Goal: Information Seeking & Learning: Check status

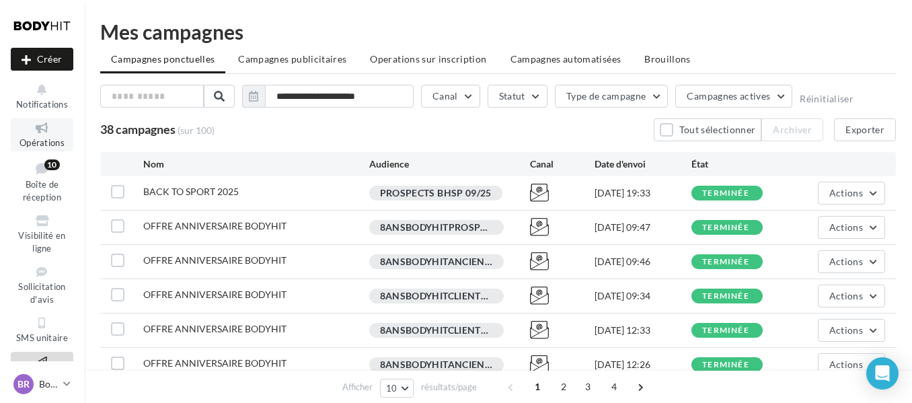
click at [48, 139] on span "Opérations" at bounding box center [42, 142] width 45 height 11
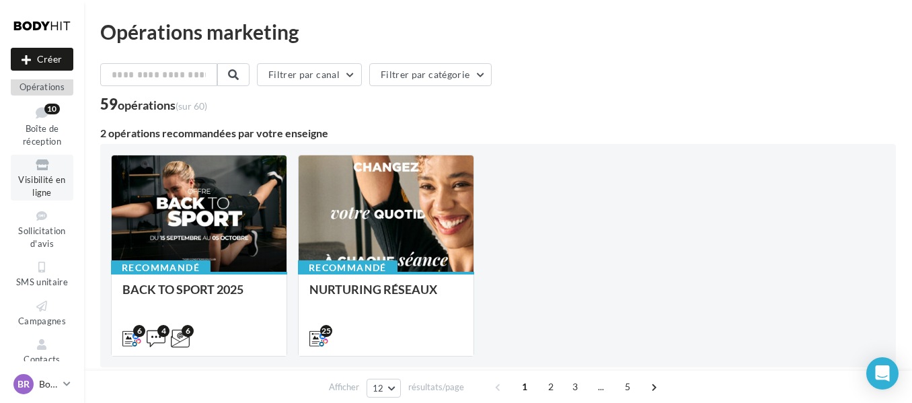
scroll to position [57, 0]
click at [38, 127] on span "Boîte de réception" at bounding box center [42, 134] width 38 height 24
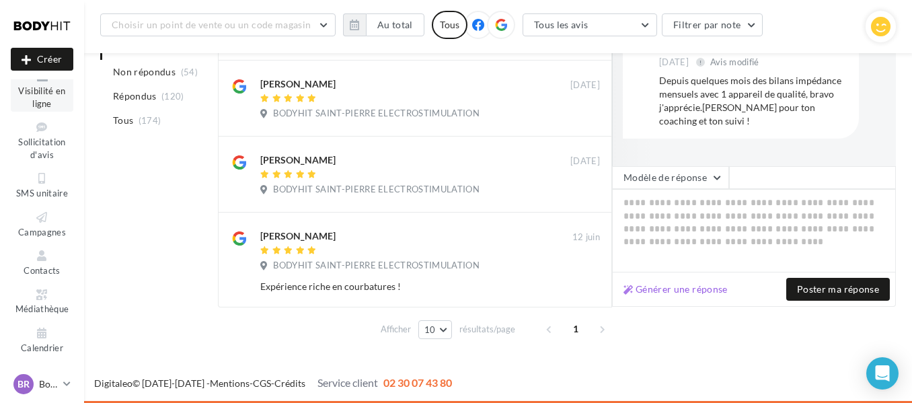
scroll to position [157, 0]
click at [52, 225] on link "Campagnes" at bounding box center [42, 223] width 63 height 33
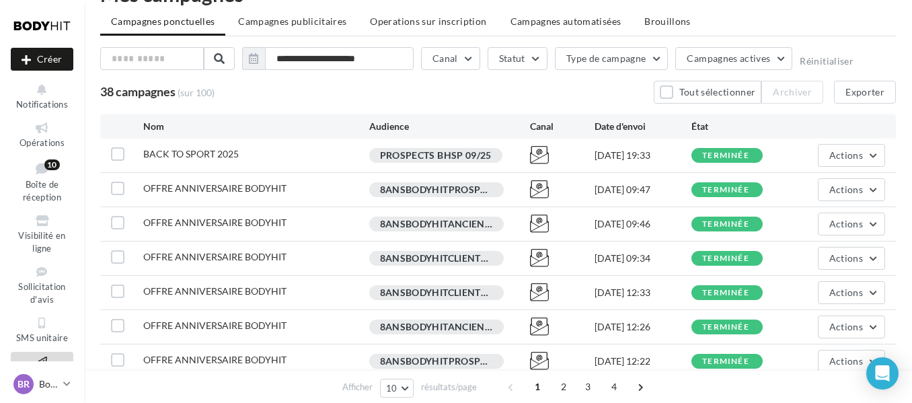
scroll to position [39, 0]
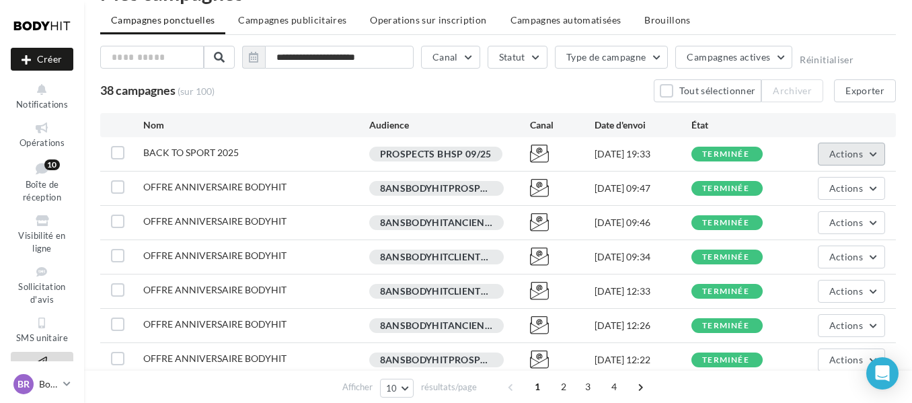
click at [876, 158] on button "Actions" at bounding box center [851, 154] width 67 height 23
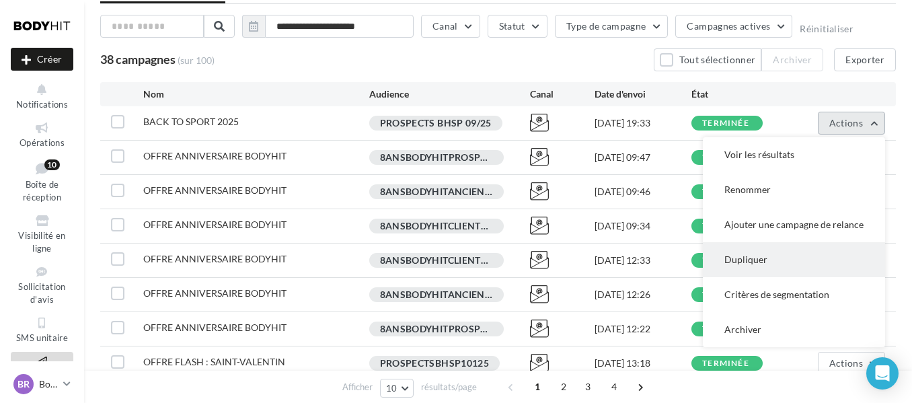
scroll to position [75, 0]
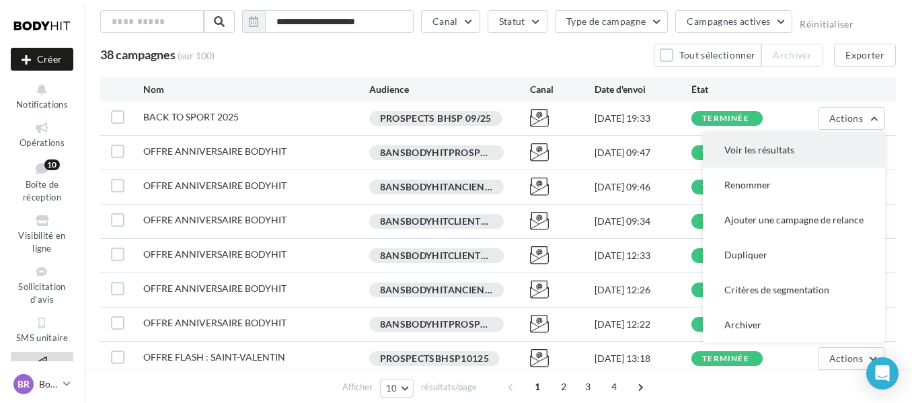
click at [786, 145] on button "Voir les résultats" at bounding box center [794, 149] width 182 height 35
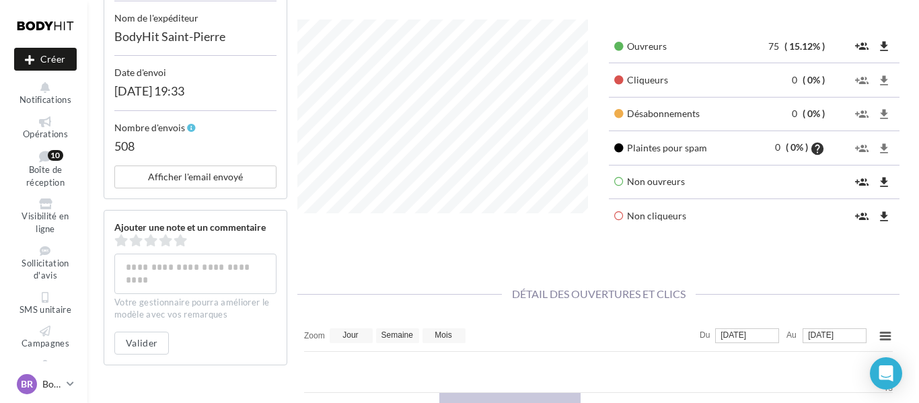
scroll to position [480, 0]
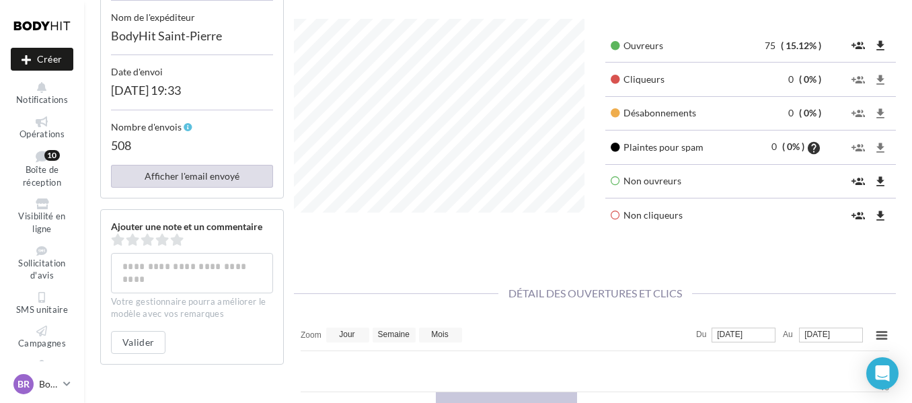
click at [227, 179] on button "Afficher l'email envoyé" at bounding box center [192, 176] width 162 height 23
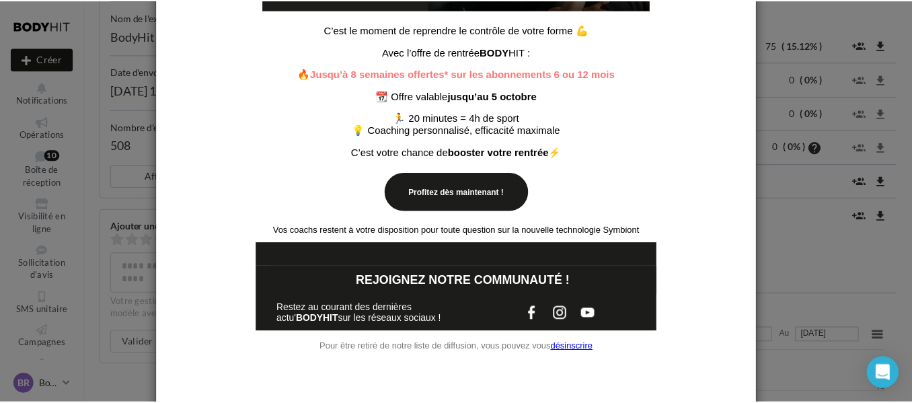
scroll to position [348, 0]
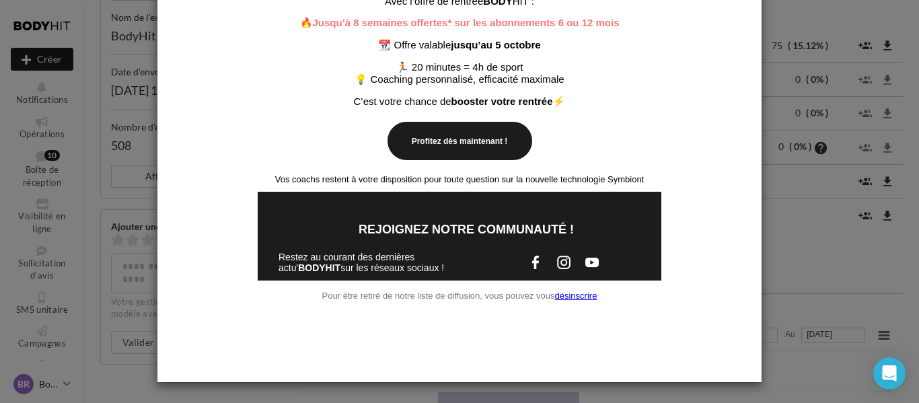
click at [472, 145] on link "Profitez dès maintenant !" at bounding box center [460, 141] width 130 height 9
click at [776, 272] on div at bounding box center [459, 201] width 919 height 403
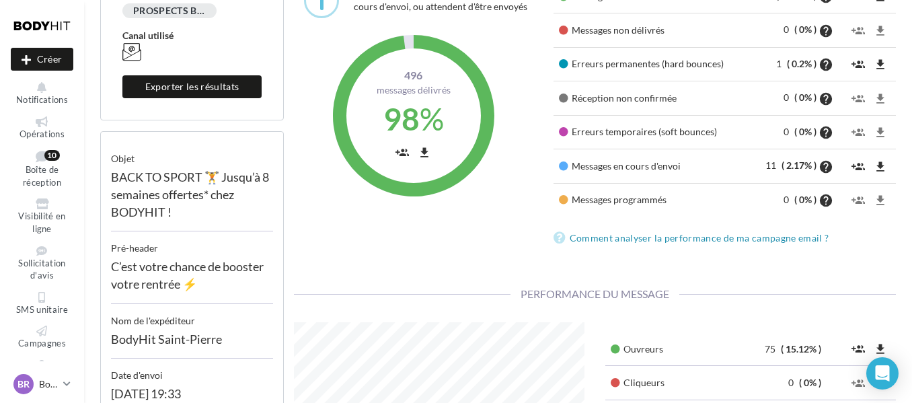
scroll to position [174, 0]
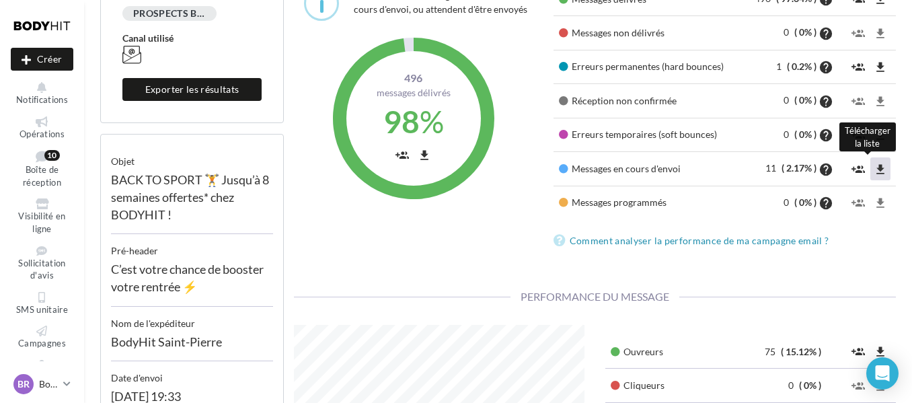
click at [876, 165] on icon "file_download" at bounding box center [880, 169] width 13 height 13
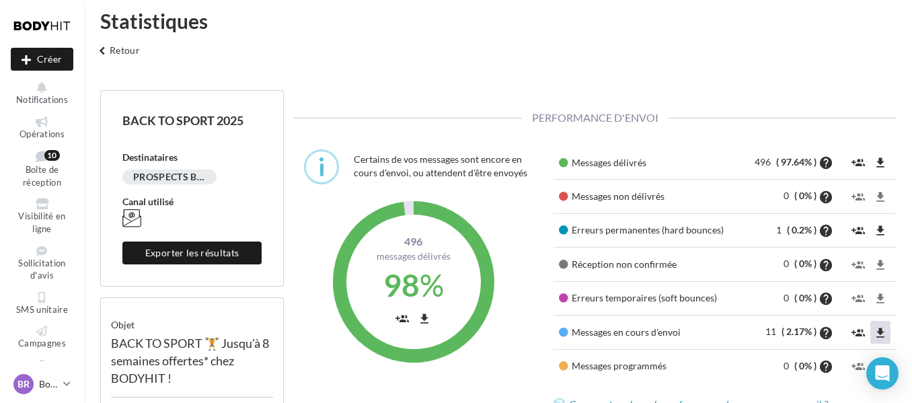
scroll to position [10, 0]
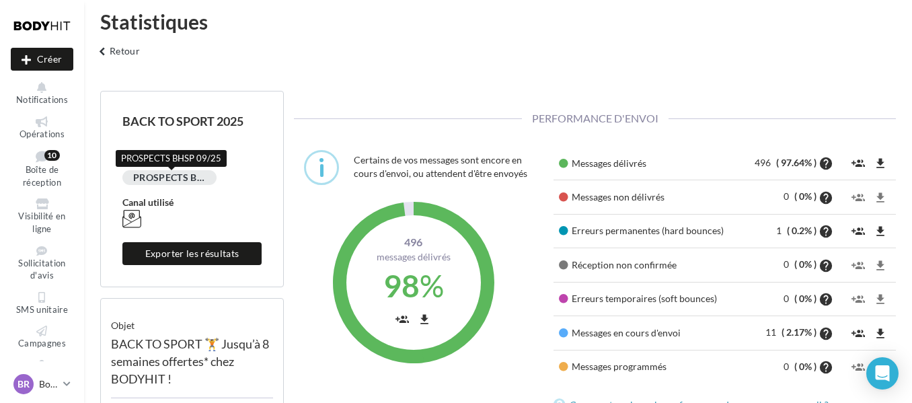
click at [163, 182] on div "PROSPECTS BHSP 09/25" at bounding box center [169, 177] width 94 height 15
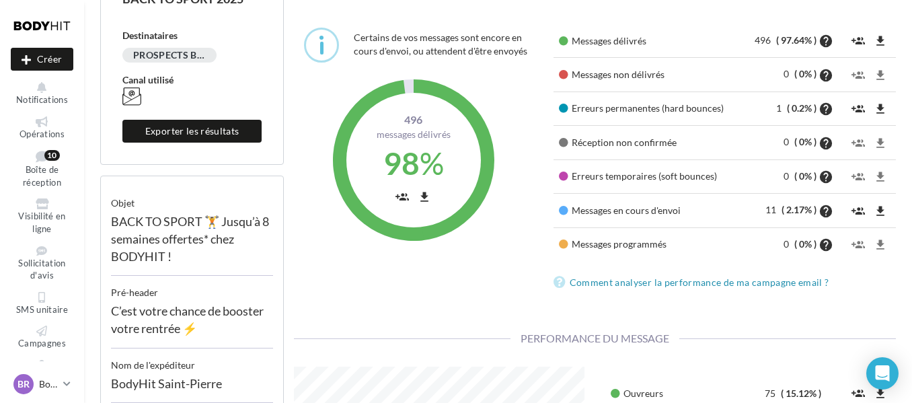
scroll to position [131, 0]
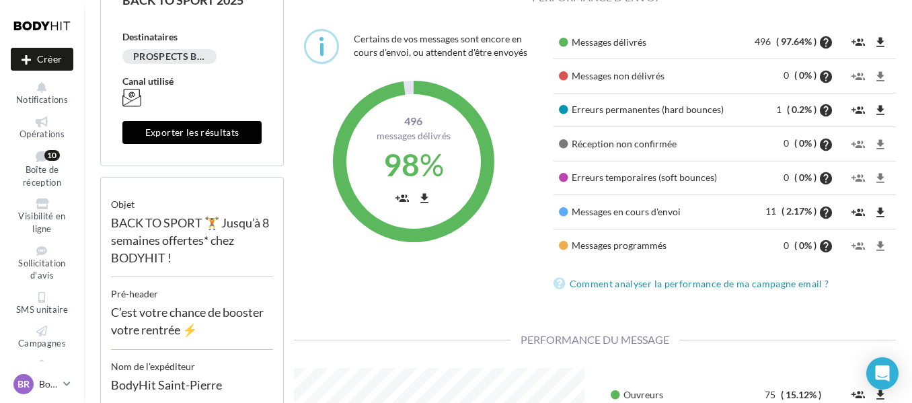
click at [241, 141] on button "Exporter les résultats" at bounding box center [191, 132] width 139 height 23
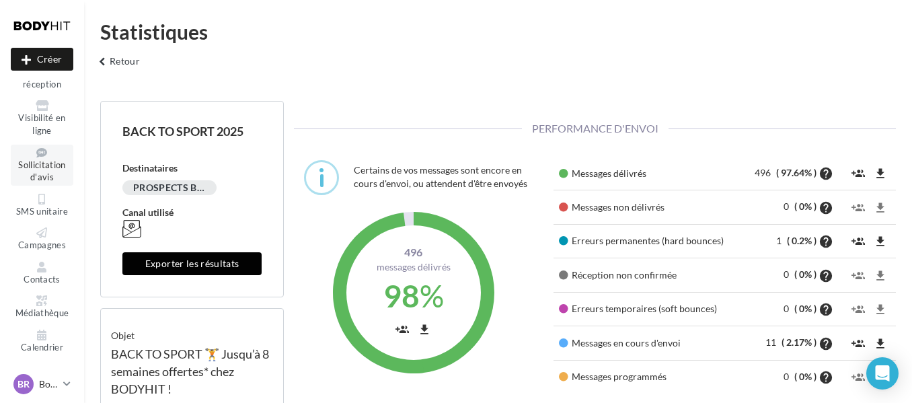
scroll to position [60, 0]
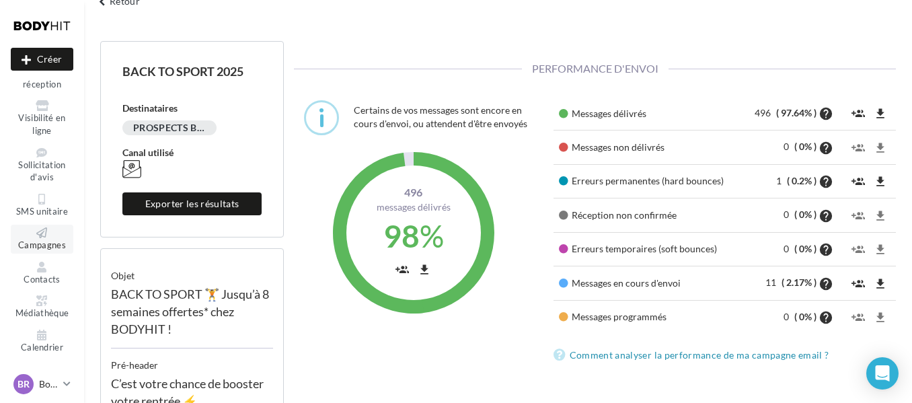
click at [44, 231] on icon at bounding box center [42, 232] width 54 height 11
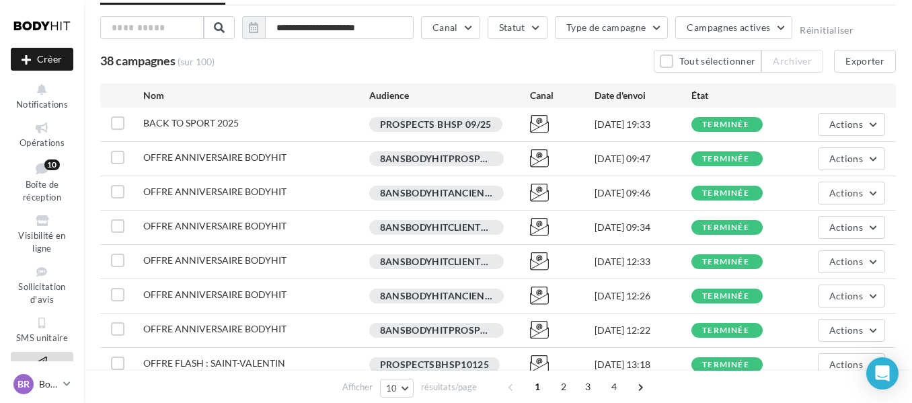
scroll to position [69, 0]
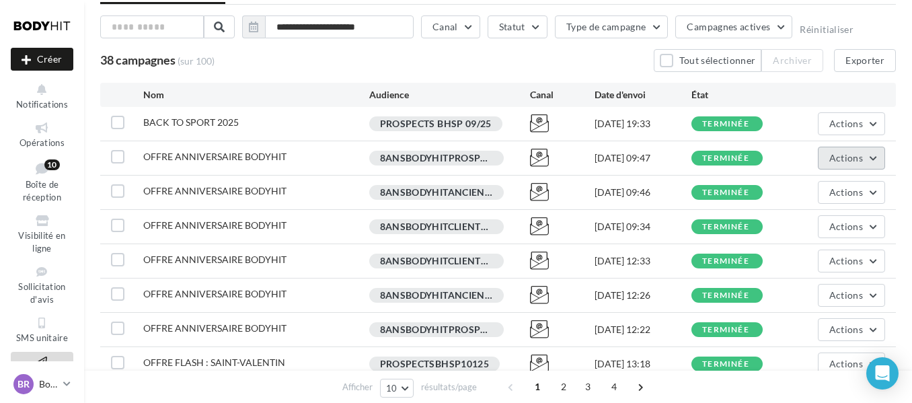
click at [861, 163] on span "Actions" at bounding box center [846, 157] width 34 height 11
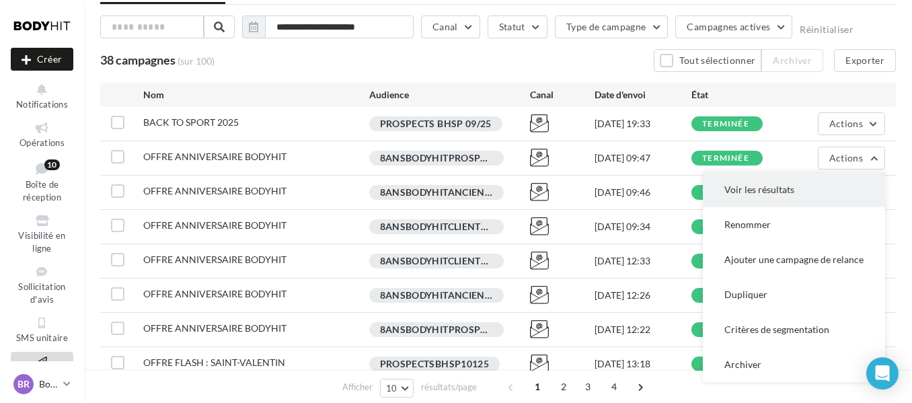
click at [843, 186] on button "Voir les résultats" at bounding box center [794, 189] width 182 height 35
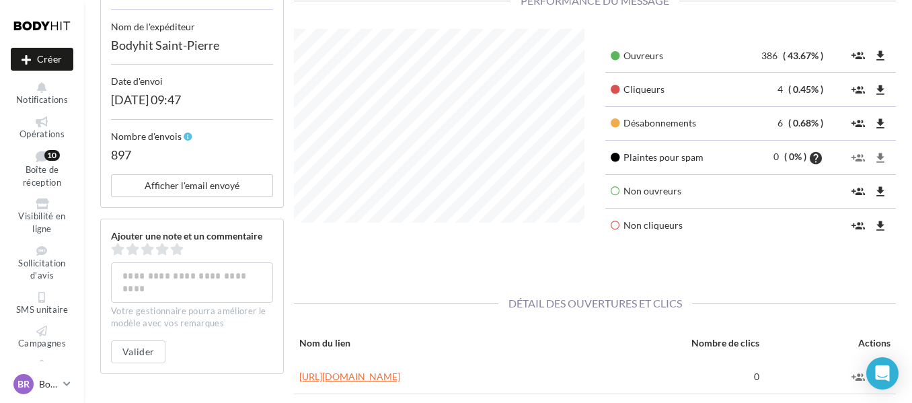
scroll to position [479, 0]
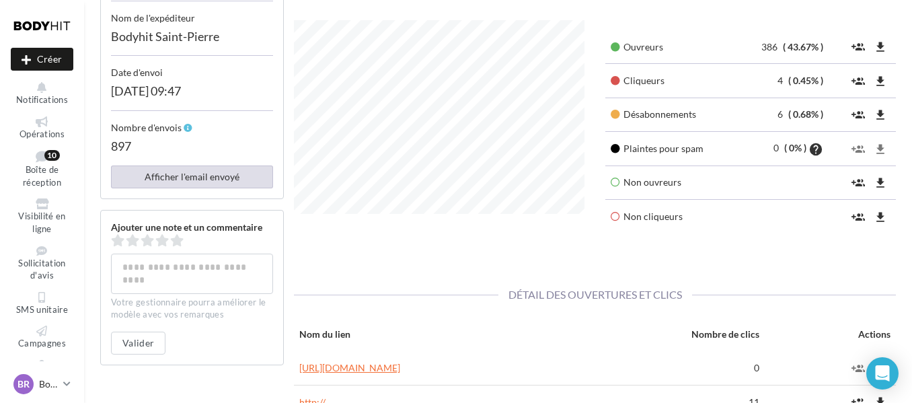
click at [208, 176] on button "Afficher l'email envoyé" at bounding box center [192, 176] width 162 height 23
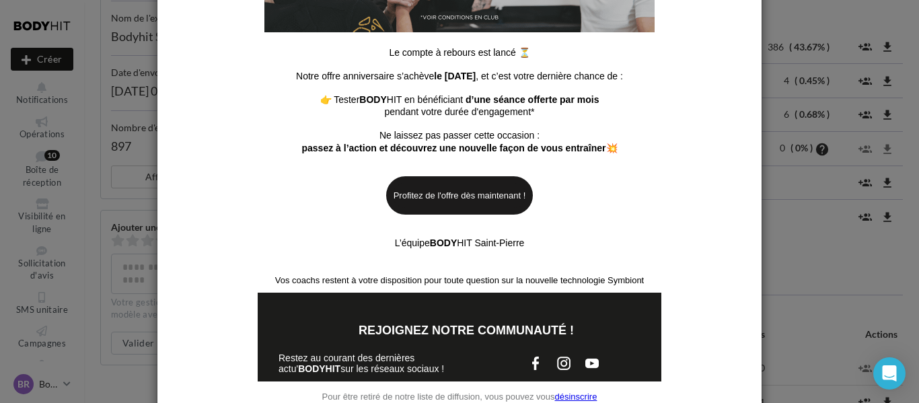
scroll to position [276, 0]
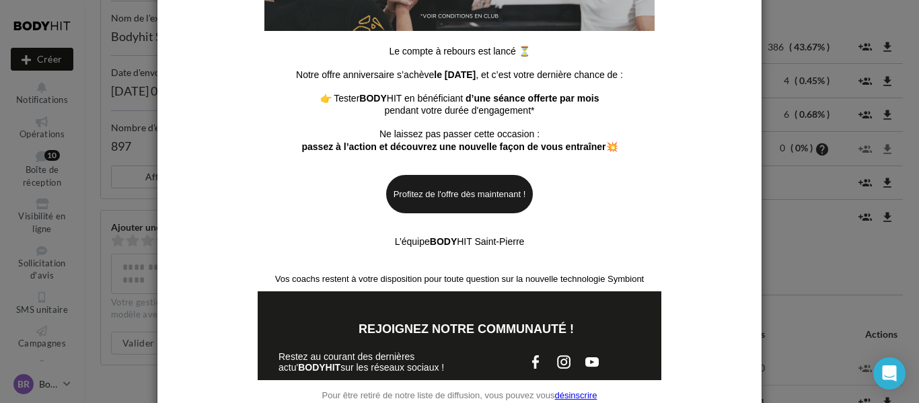
click at [474, 195] on link "Profitez de l'offre dès maintenant !" at bounding box center [459, 194] width 132 height 10
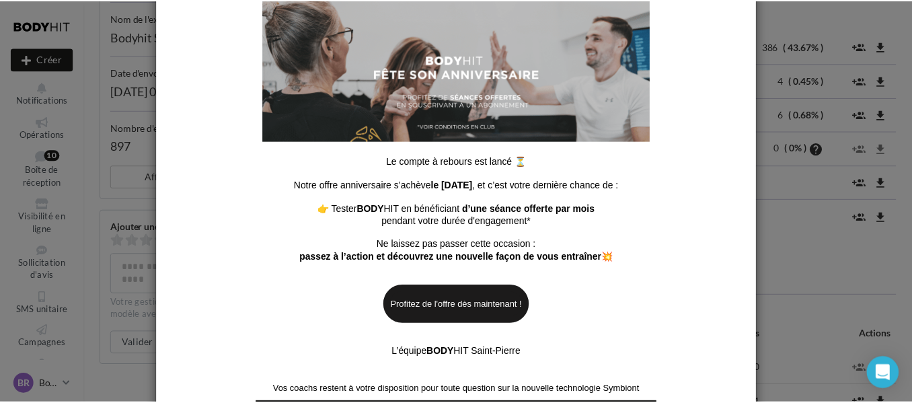
scroll to position [0, 0]
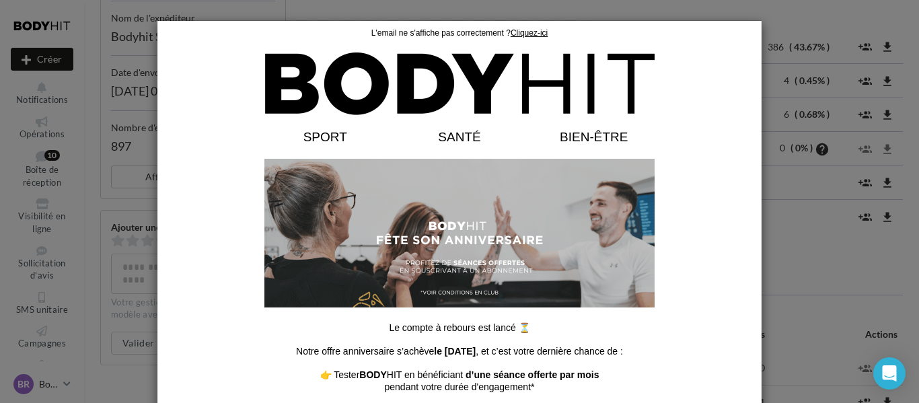
click at [794, 213] on div at bounding box center [459, 201] width 919 height 403
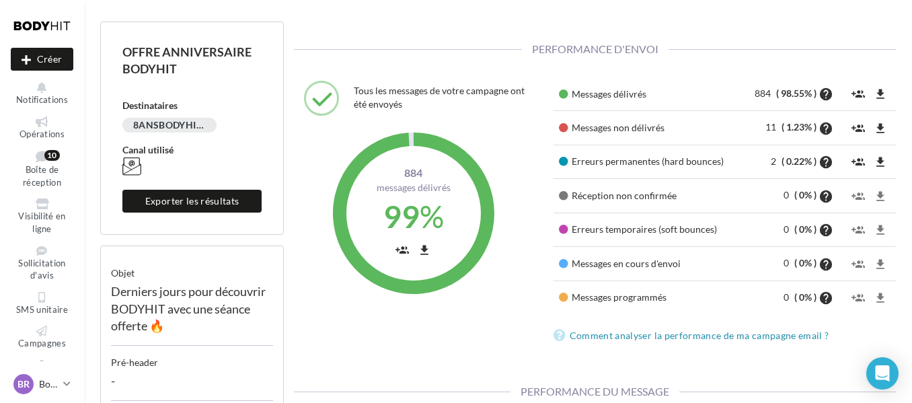
scroll to position [80, 0]
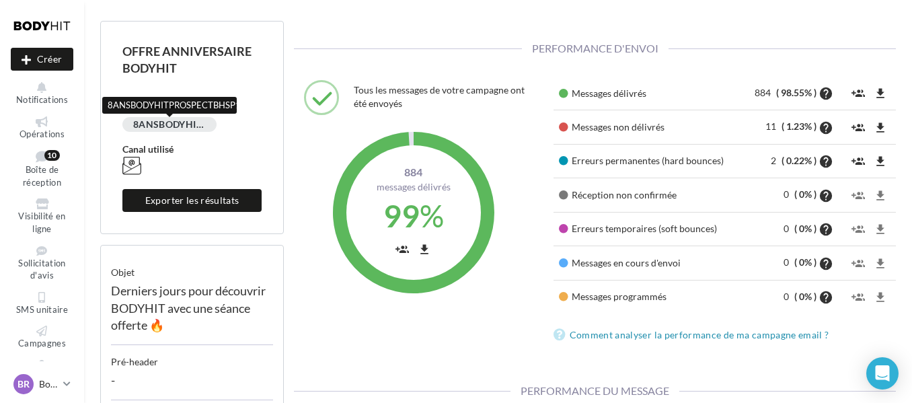
click at [180, 120] on div "8ANSBODYHITPROSPECTBHSP1" at bounding box center [169, 124] width 94 height 15
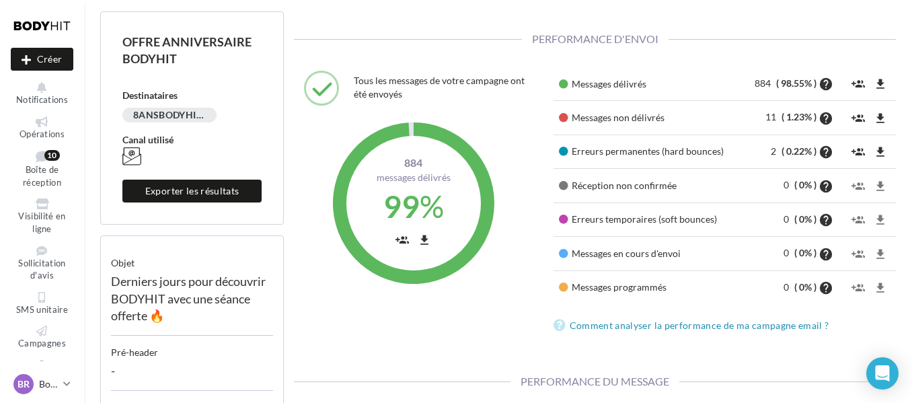
scroll to position [93, 0]
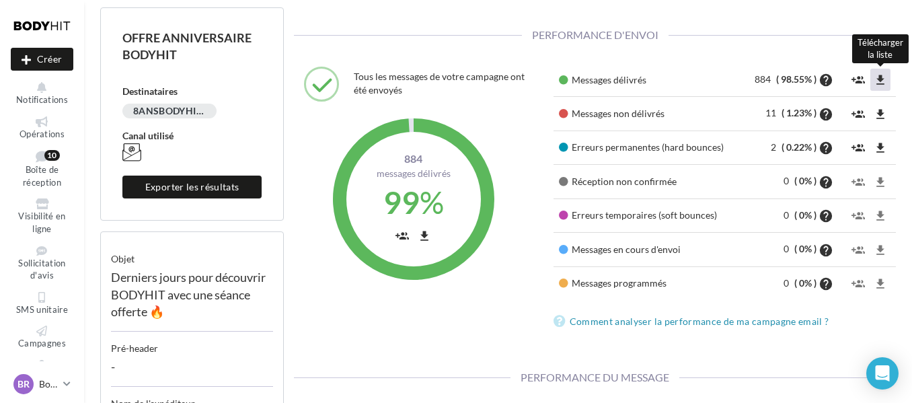
click at [884, 75] on icon "file_download" at bounding box center [880, 79] width 13 height 13
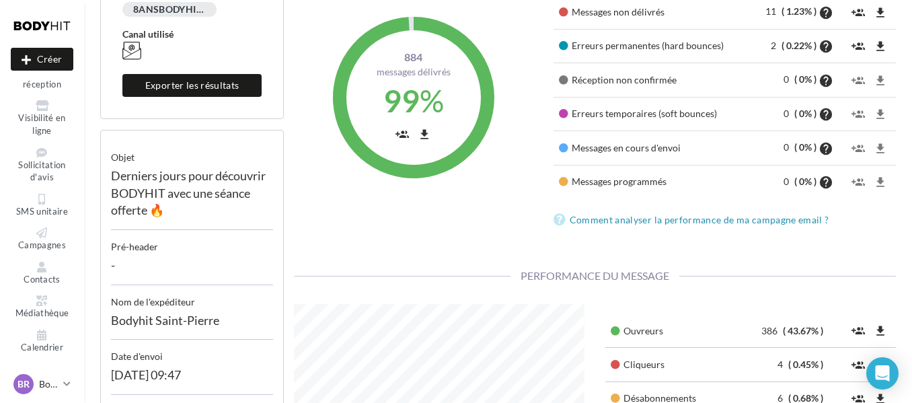
scroll to position [196, 0]
click at [63, 381] on link "BR Bodyhit Réunion bodyhit.saintpierre" at bounding box center [42, 384] width 63 height 26
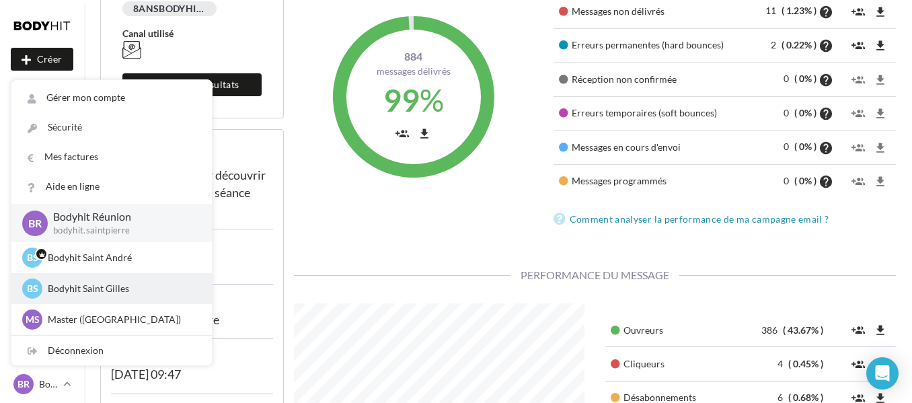
click at [111, 284] on p "Bodyhit Saint Gilles" at bounding box center [122, 288] width 148 height 13
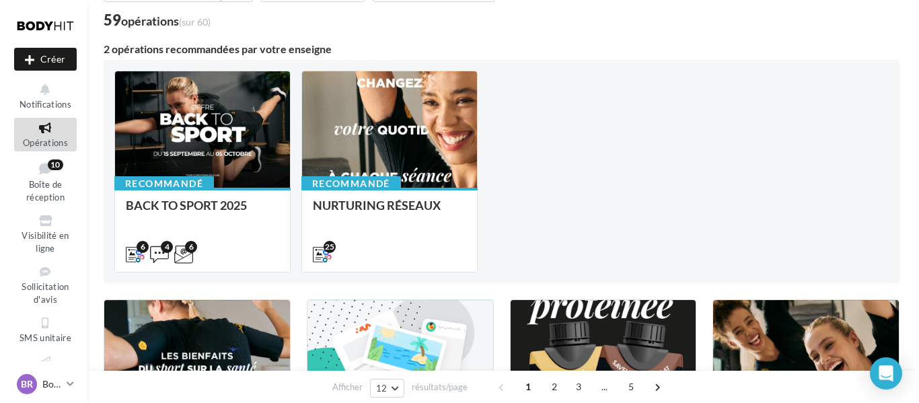
scroll to position [48, 0]
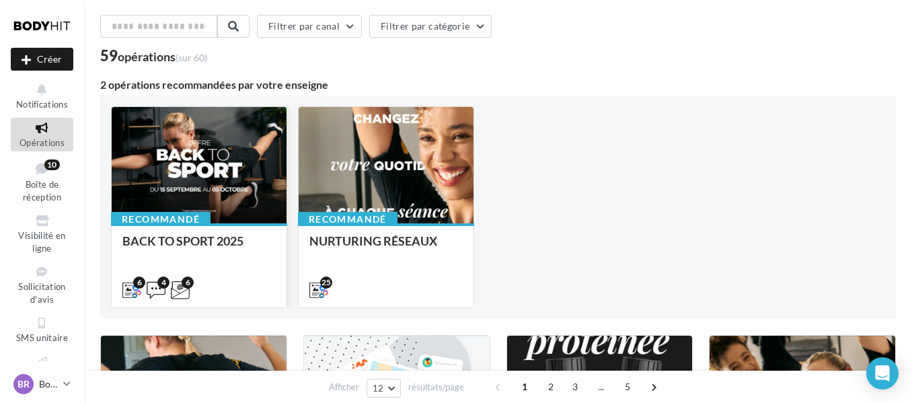
click at [213, 137] on div at bounding box center [199, 166] width 175 height 118
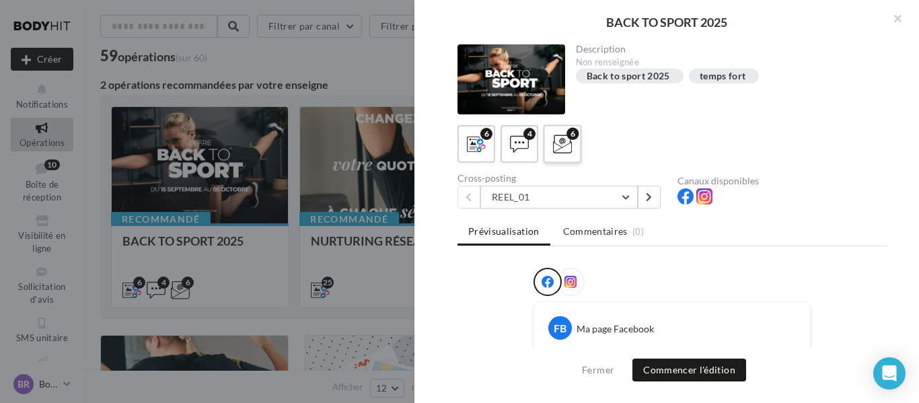
click at [564, 144] on icon at bounding box center [563, 145] width 20 height 20
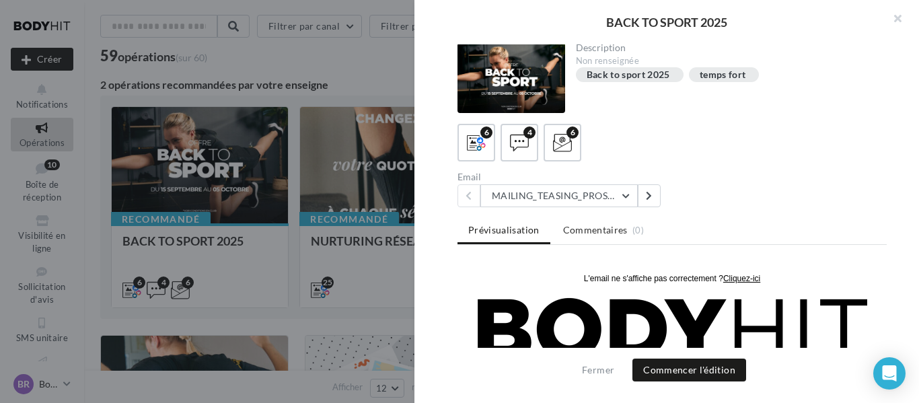
scroll to position [1, 0]
click at [627, 202] on button "MAILING_TEASING_PROSPECTS/ANCIENSCLIENTS" at bounding box center [558, 195] width 157 height 23
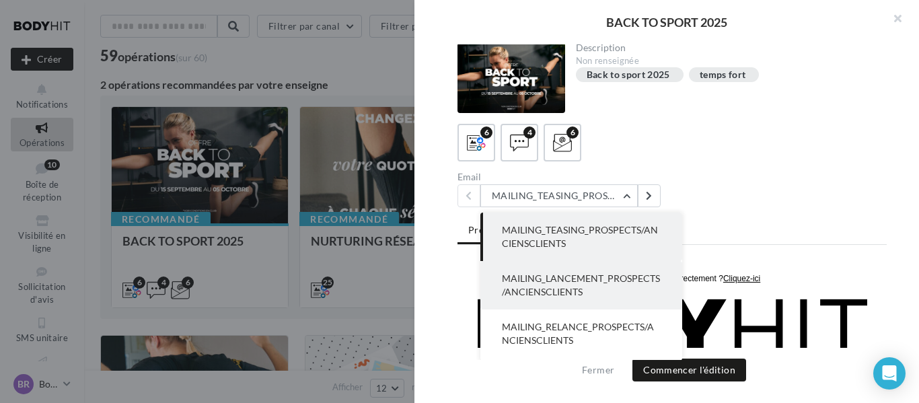
click at [616, 280] on span "MAILING_LANCEMENT_PROSPECTS/ANCIENSCLIENTS" at bounding box center [581, 284] width 158 height 25
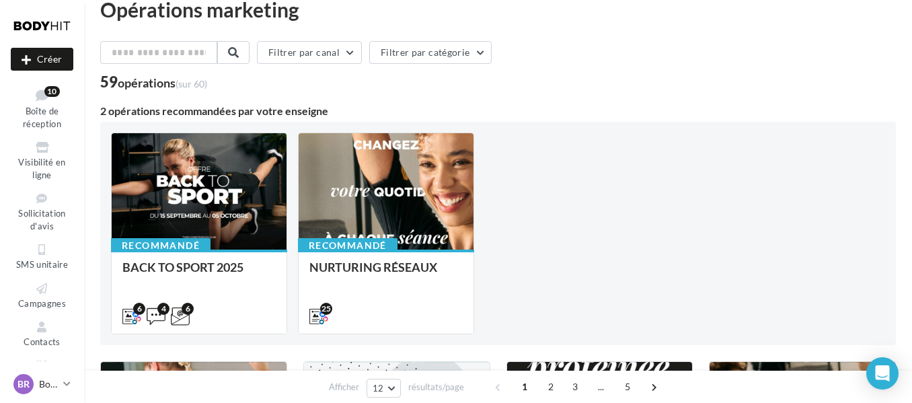
scroll to position [74, 0]
click at [63, 383] on link "BR Bodyhit Réunion bodyhit.saintpierre" at bounding box center [42, 384] width 63 height 26
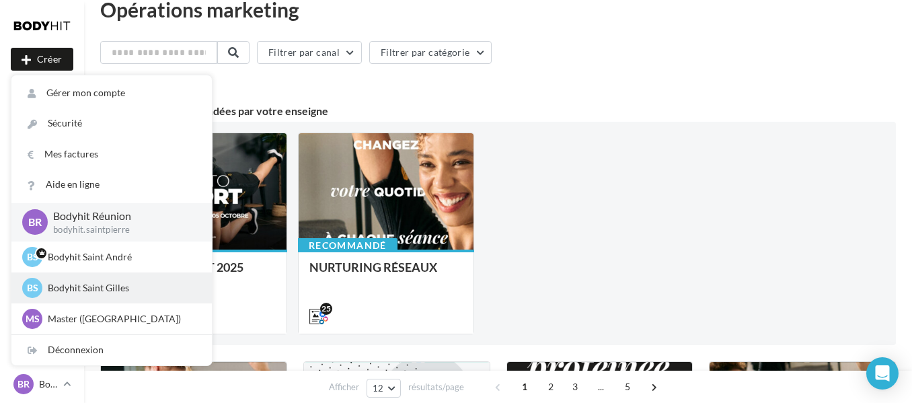
click at [112, 291] on p "Bodyhit Saint Gilles" at bounding box center [122, 287] width 148 height 13
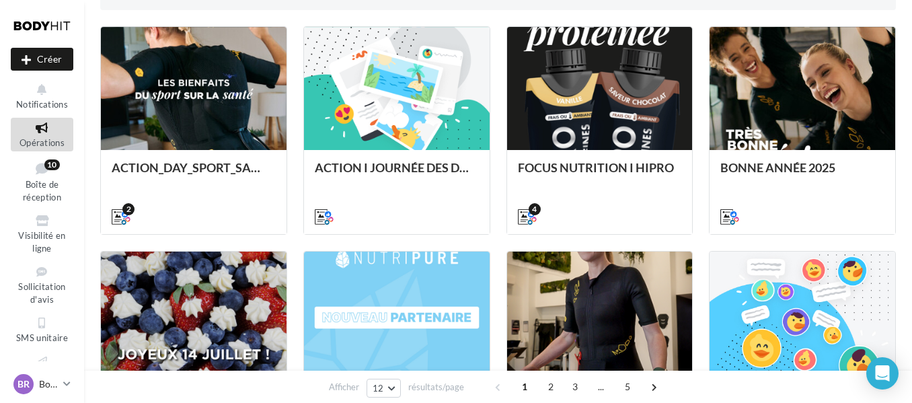
scroll to position [364, 0]
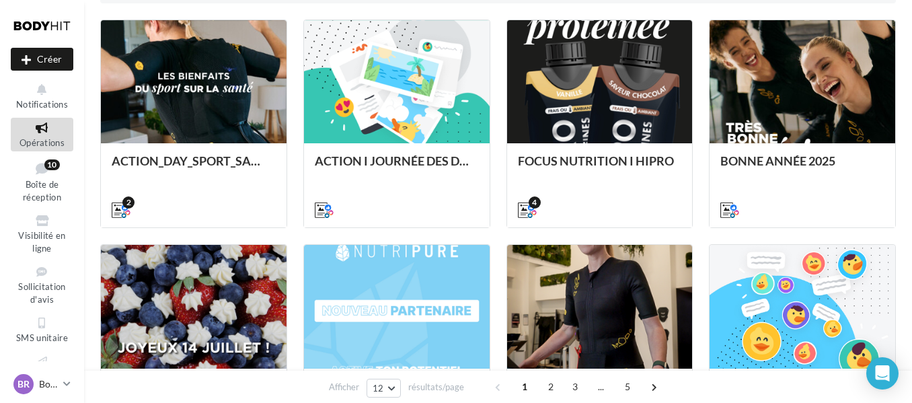
click at [0, 245] on nav "Nouvelle campagne Créer Notifications Opérations Boîte de réception 10 Visibili…" at bounding box center [42, 201] width 84 height 403
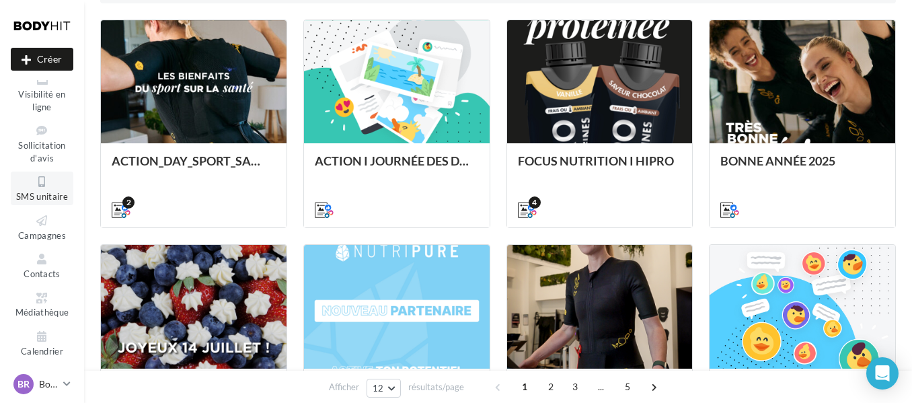
scroll to position [157, 0]
click at [33, 259] on icon at bounding box center [42, 255] width 54 height 15
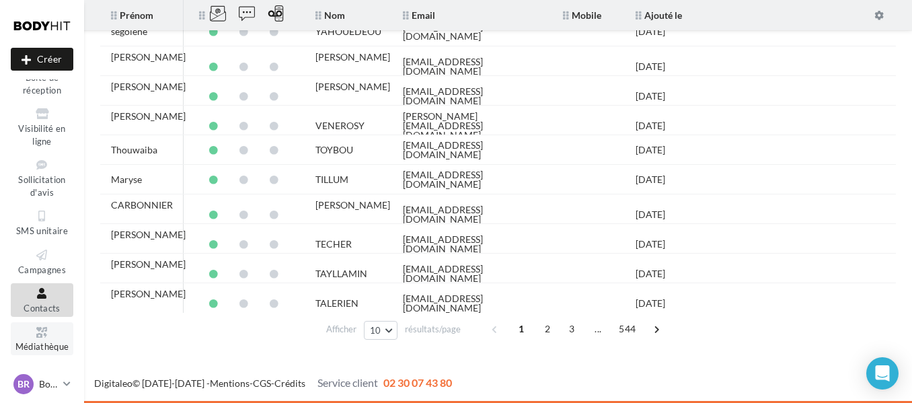
scroll to position [157, 0]
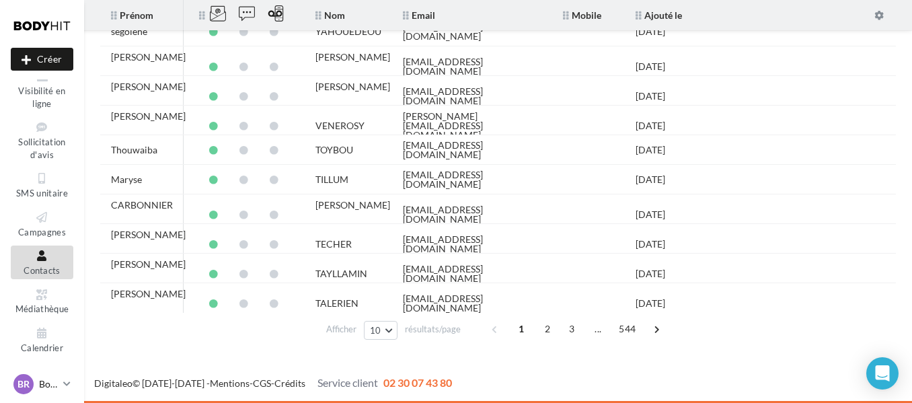
click at [61, 387] on link "BR Bodyhit Réunion bodyhit.saintpierre" at bounding box center [42, 384] width 63 height 26
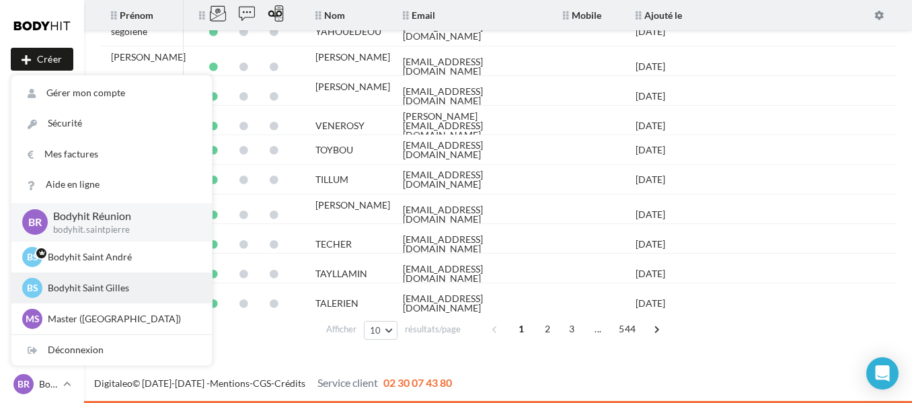
click at [95, 284] on p "Bodyhit Saint Gilles" at bounding box center [122, 287] width 148 height 13
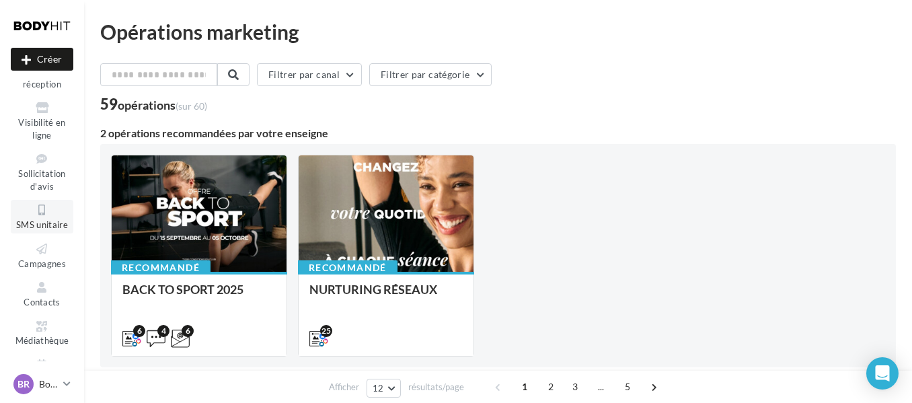
scroll to position [114, 0]
click at [51, 386] on p "Bodyhit Réunion" at bounding box center [48, 383] width 19 height 13
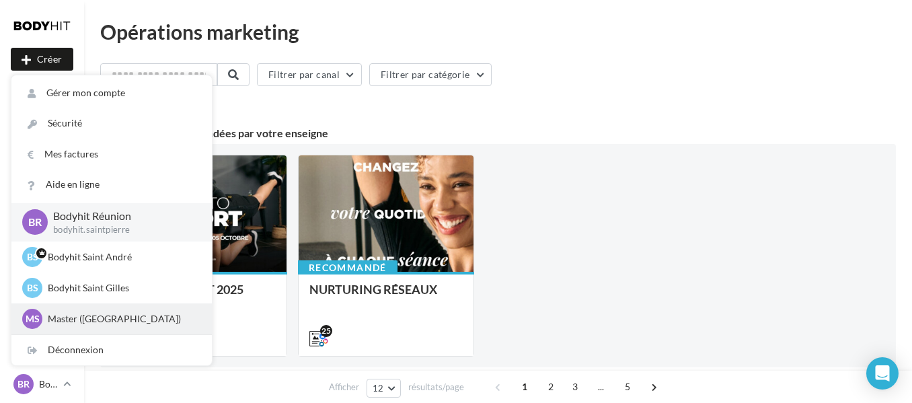
click at [82, 324] on p "Master ([GEOGRAPHIC_DATA])" at bounding box center [122, 318] width 148 height 13
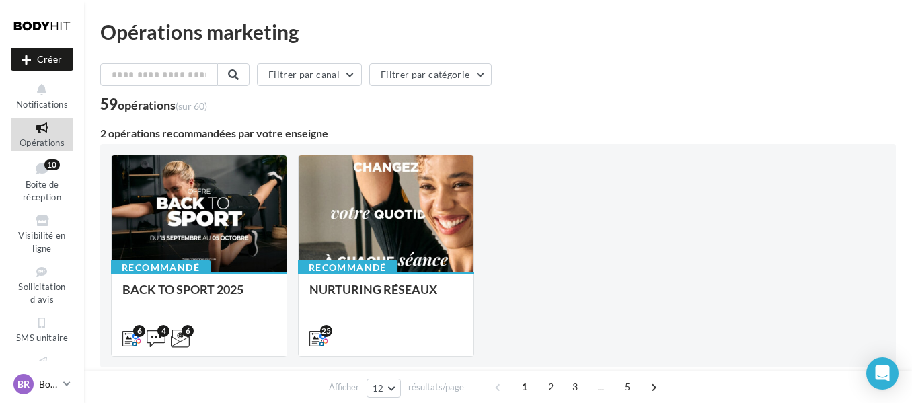
click at [65, 380] on icon at bounding box center [66, 383] width 7 height 11
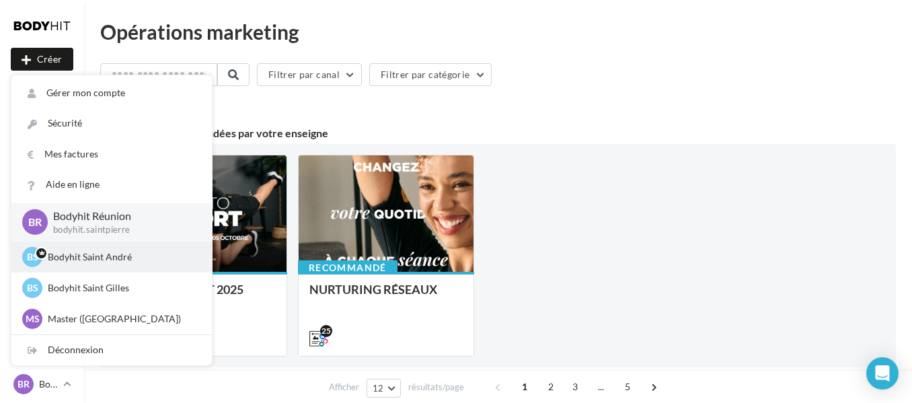
click at [77, 264] on div "BS Bodyhit Saint André direction-bhr@bodyhit.fr" at bounding box center [111, 257] width 179 height 20
